Goal: Task Accomplishment & Management: Complete application form

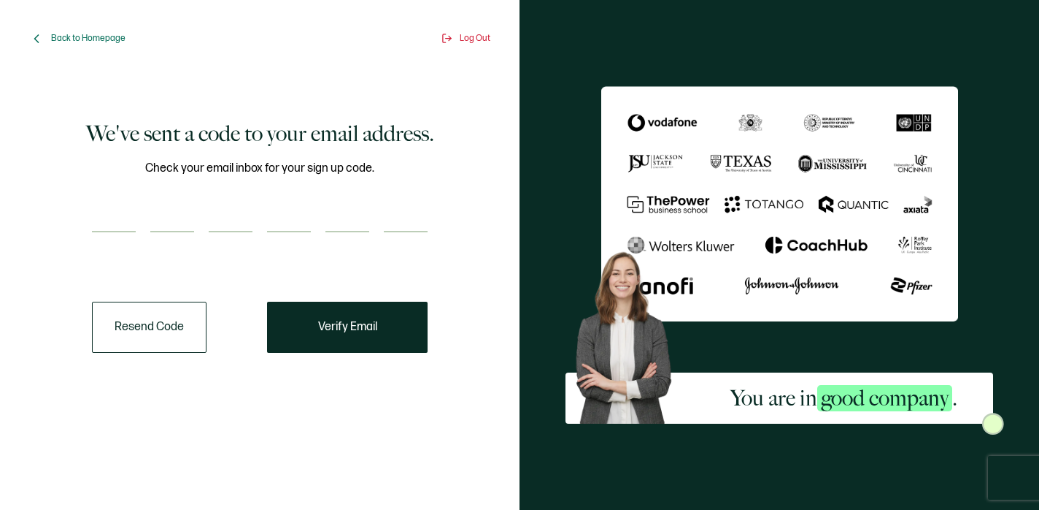
click at [120, 224] on input "number" at bounding box center [114, 217] width 44 height 29
type input "9"
type input "8"
type input "3"
type input "0"
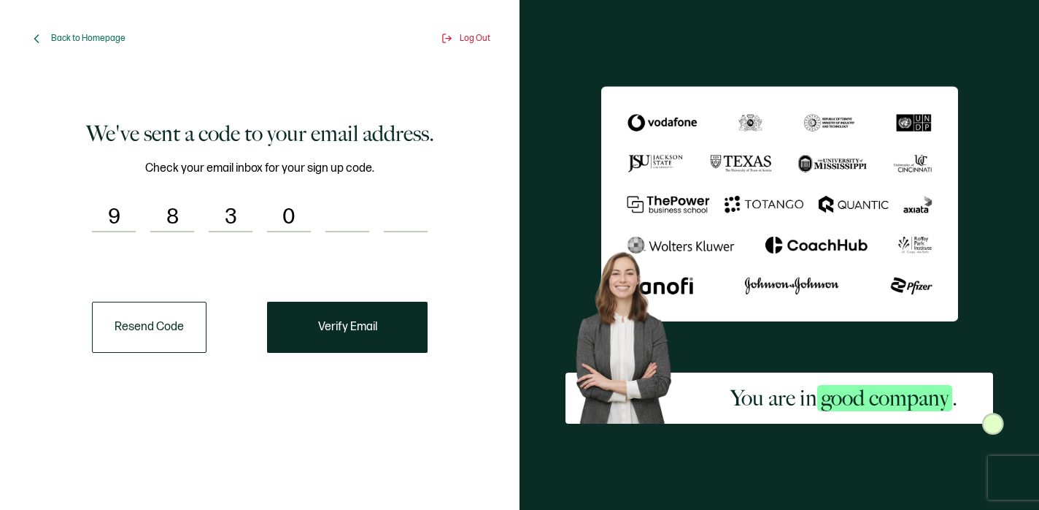
type input "9"
type input "8"
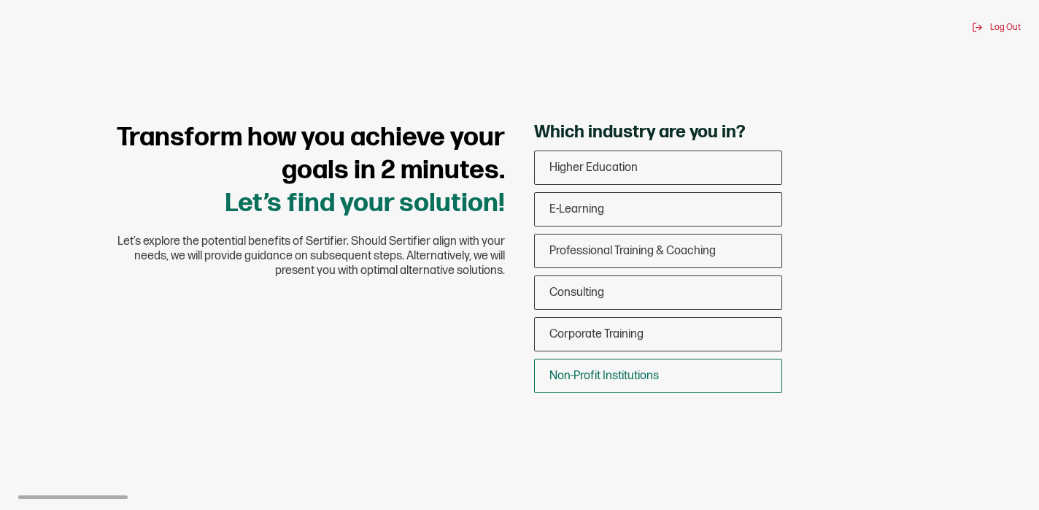
click at [620, 377] on span "Non-Profit Institutions" at bounding box center [604, 376] width 109 height 14
click at [0, 0] on input "Non-Profit Institutions" at bounding box center [0, 0] width 0 height 0
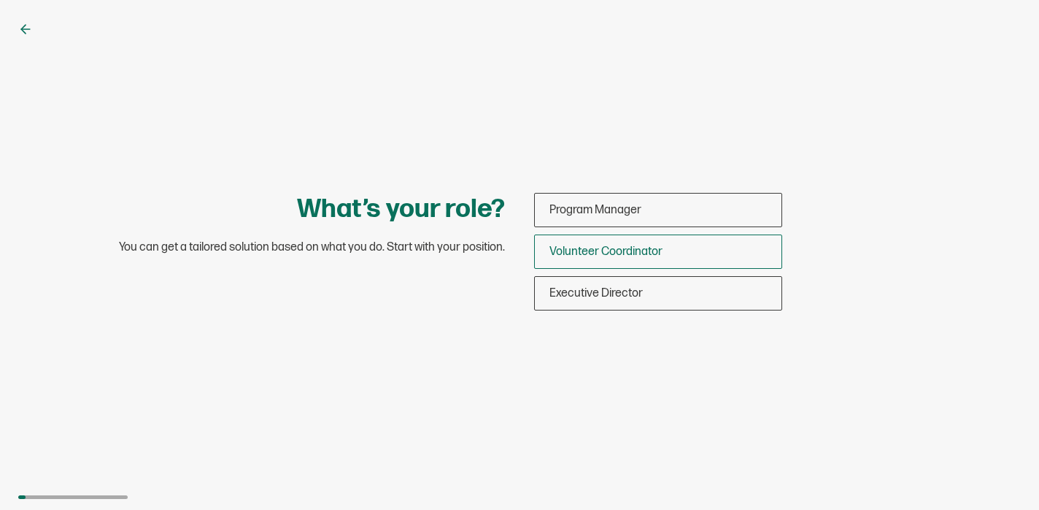
click at [647, 253] on span "Volunteer Coordinator" at bounding box center [606, 252] width 113 height 14
click at [0, 0] on input "Volunteer Coordinator" at bounding box center [0, 0] width 0 height 0
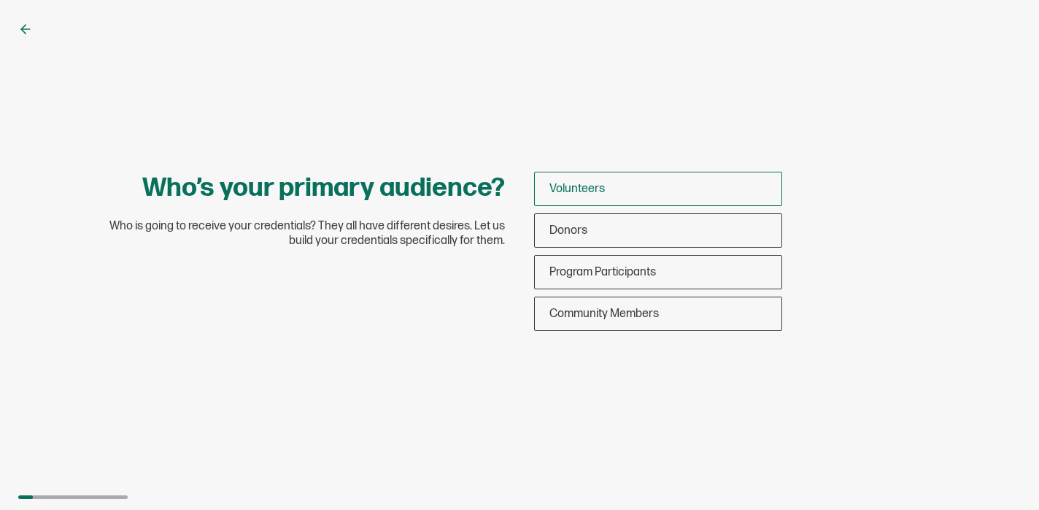
click at [634, 193] on div "Volunteers" at bounding box center [658, 189] width 247 height 34
click at [0, 0] on input "Volunteers" at bounding box center [0, 0] width 0 height 0
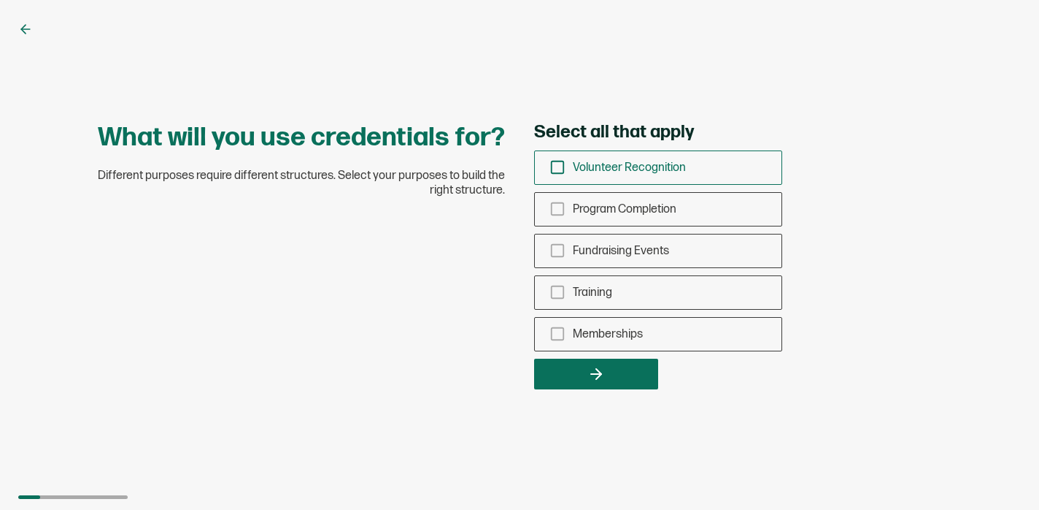
click at [565, 166] on icon "checkbox-group" at bounding box center [558, 167] width 16 height 16
click at [0, 0] on input "Volunteer Recognition" at bounding box center [0, 0] width 0 height 0
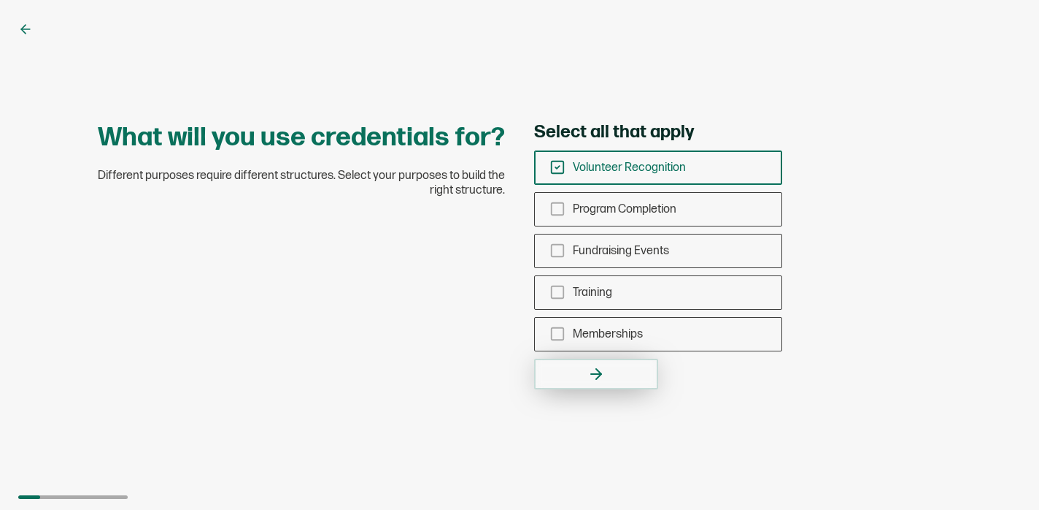
click at [596, 385] on button "button" at bounding box center [596, 373] width 124 height 31
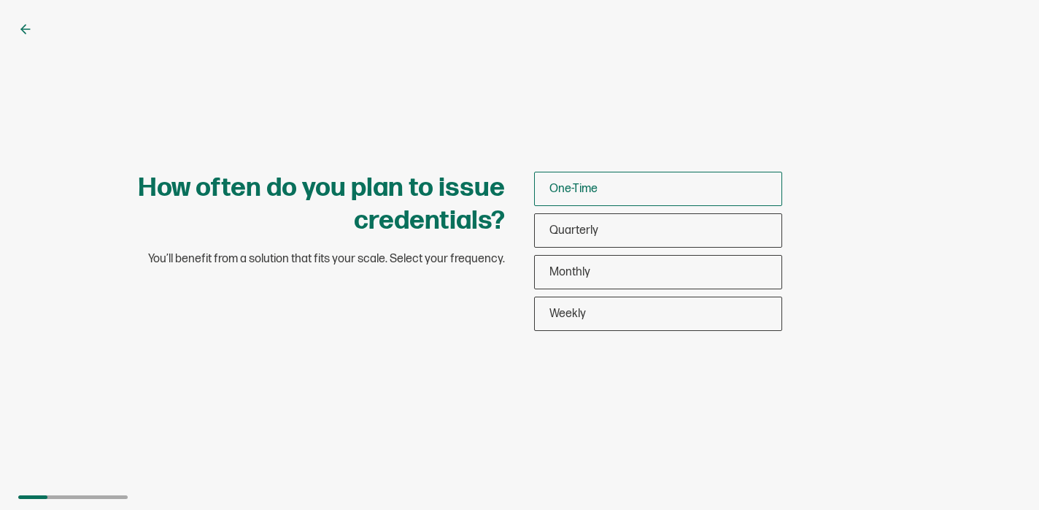
click at [616, 194] on div "One-Time" at bounding box center [658, 189] width 247 height 34
click at [0, 0] on input "One-Time" at bounding box center [0, 0] width 0 height 0
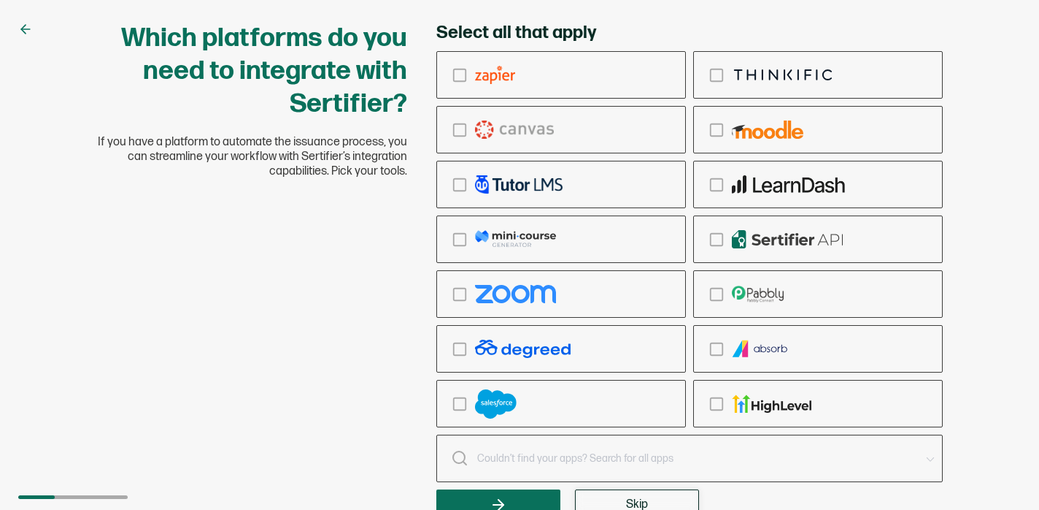
click at [594, 496] on button "Skip" at bounding box center [637, 504] width 124 height 31
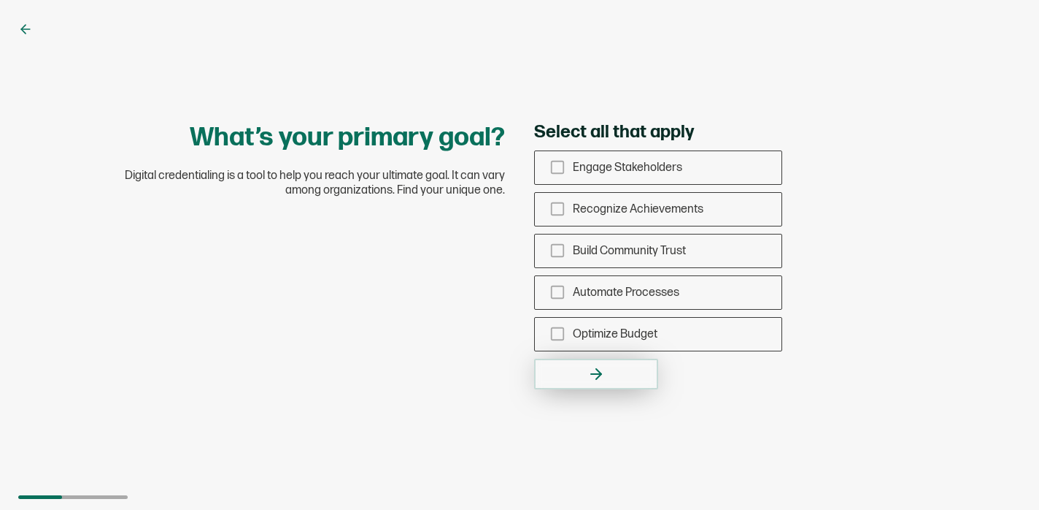
click at [585, 361] on button "button" at bounding box center [596, 373] width 124 height 31
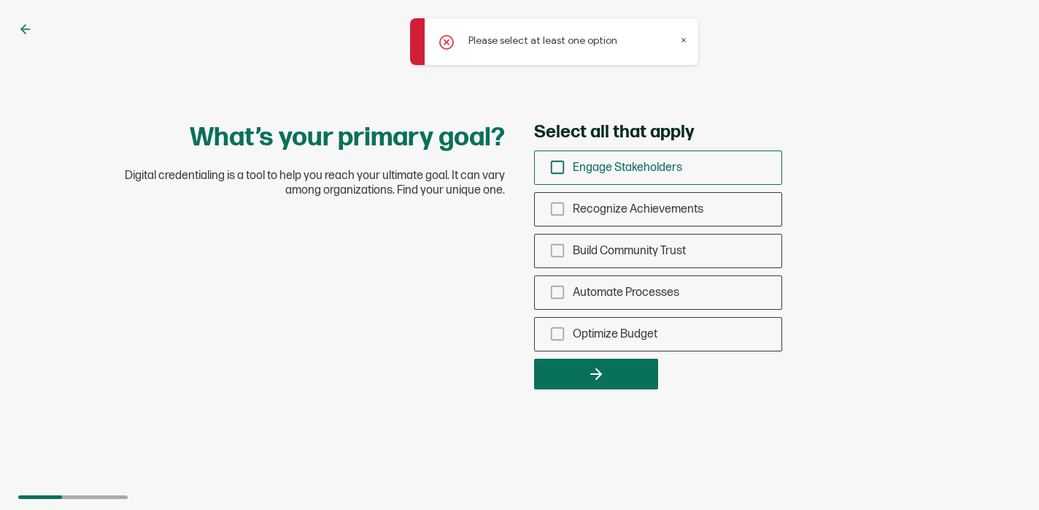
click at [550, 168] on icon "checkbox-group" at bounding box center [558, 167] width 16 height 16
click at [0, 0] on input "Engage Stakeholders" at bounding box center [0, 0] width 0 height 0
